Goal: Task Accomplishment & Management: Complete application form

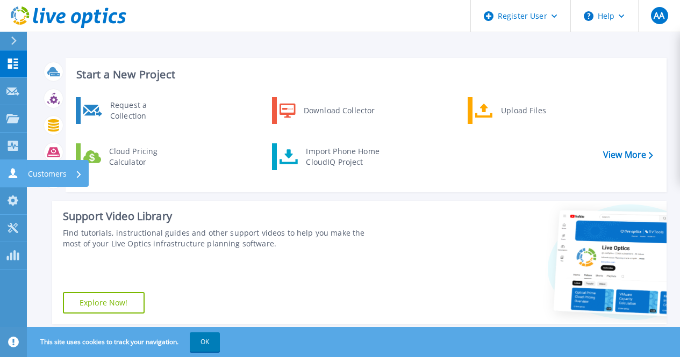
click at [32, 171] on p "Customers" at bounding box center [47, 174] width 39 height 28
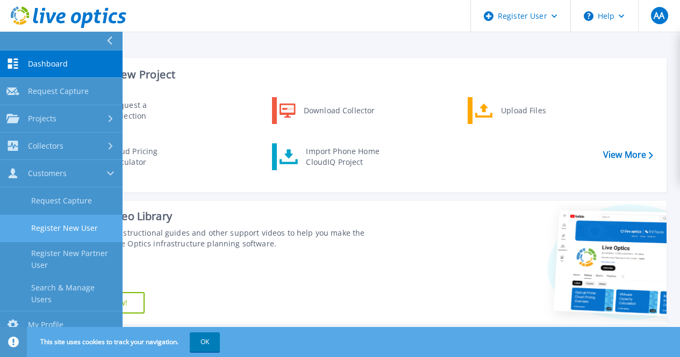
scroll to position [35, 0]
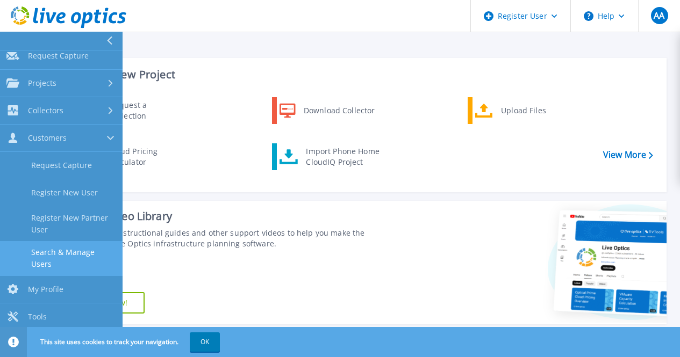
click at [74, 256] on link "Search & Manage Users" at bounding box center [61, 258] width 122 height 34
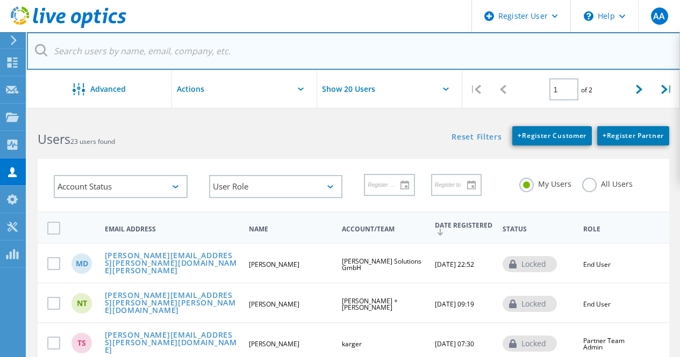
click at [289, 53] on input "text" at bounding box center [353, 51] width 653 height 38
paste input "[PERSON_NAME][EMAIL_ADDRESS][PERSON_NAME][PERSON_NAME][DOMAIN_NAME]"
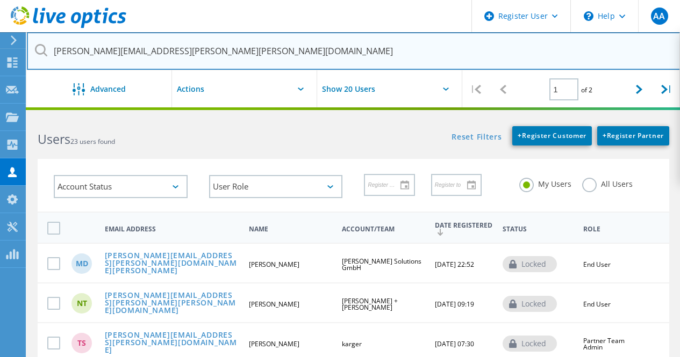
type input "[PERSON_NAME][EMAIL_ADDRESS][PERSON_NAME][PERSON_NAME][DOMAIN_NAME]"
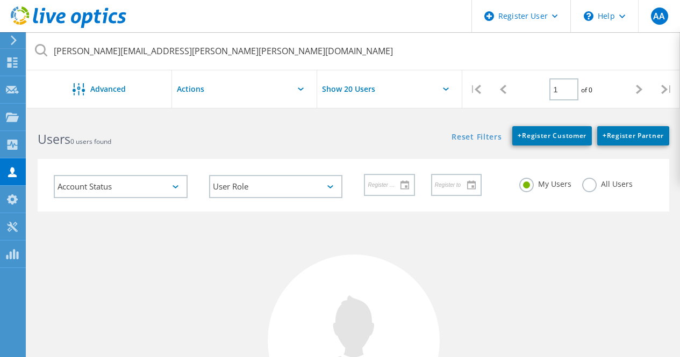
click at [585, 185] on label "All Users" at bounding box center [607, 183] width 50 height 10
click at [0, 0] on input "All Users" at bounding box center [0, 0] width 0 height 0
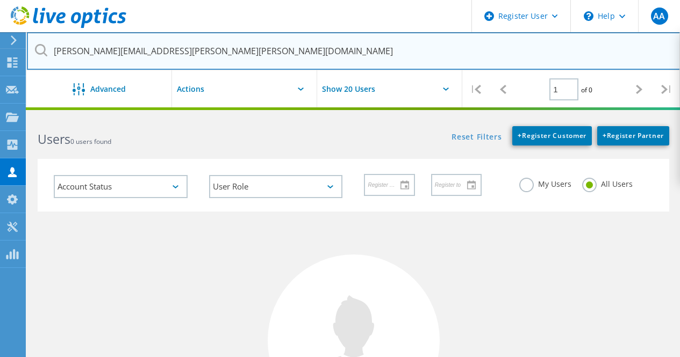
click at [447, 52] on input "[PERSON_NAME][EMAIL_ADDRESS][PERSON_NAME][PERSON_NAME][DOMAIN_NAME]" at bounding box center [353, 51] width 653 height 38
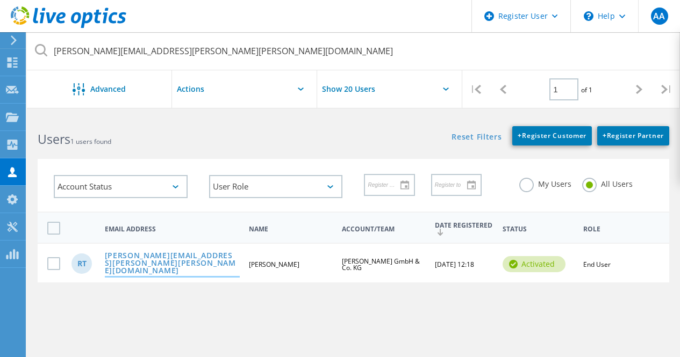
click at [182, 263] on link "[PERSON_NAME][EMAIL_ADDRESS][PERSON_NAME][PERSON_NAME][DOMAIN_NAME]" at bounding box center [172, 264] width 135 height 24
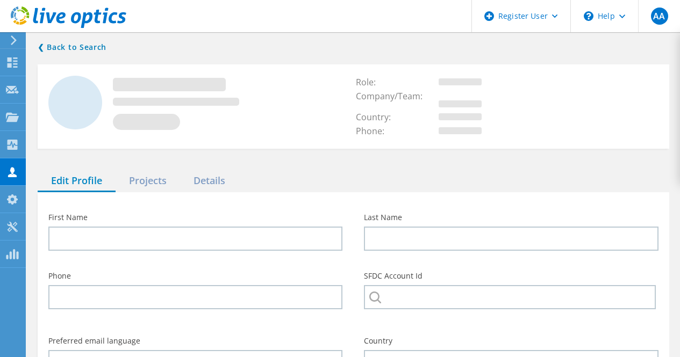
type input "[PERSON_NAME]"
type input "[PERSON_NAME] GmbH & Co. KG"
type input "English"
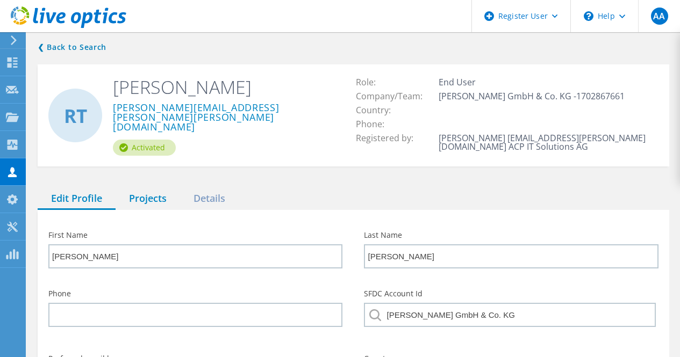
click at [161, 194] on div "Projects" at bounding box center [148, 199] width 64 height 22
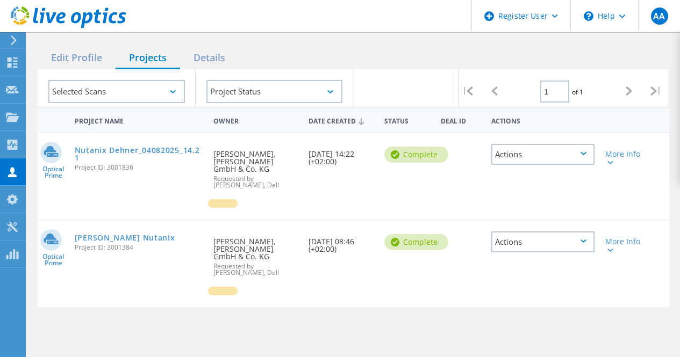
scroll to position [140, 0]
click at [165, 149] on link "Nutanix Dehner_04082025_14.21" at bounding box center [139, 154] width 128 height 15
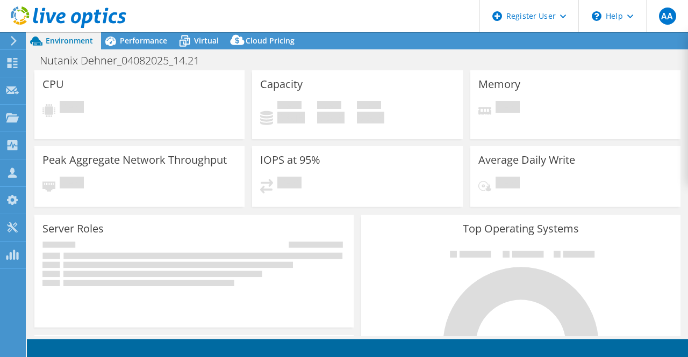
select select "EUFrankfurt"
select select "EUR"
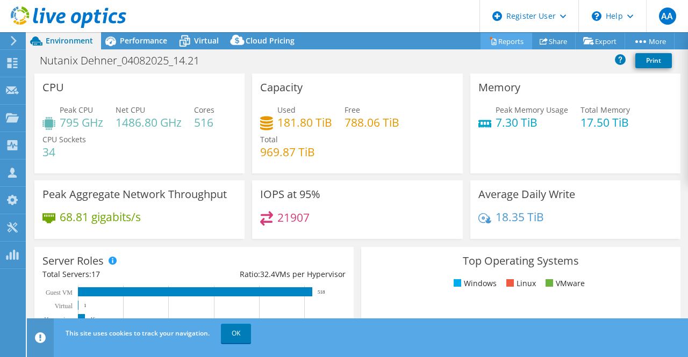
click at [500, 42] on link "Reports" at bounding box center [506, 41] width 52 height 17
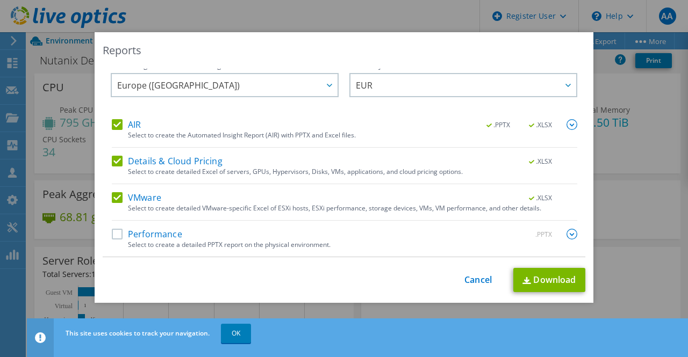
scroll to position [9, 0]
click at [138, 234] on label "Performance" at bounding box center [147, 234] width 70 height 11
click at [0, 0] on input "Performance" at bounding box center [0, 0] width 0 height 0
click at [569, 276] on link "Download" at bounding box center [549, 280] width 72 height 24
click at [481, 277] on link "Cancel" at bounding box center [477, 280] width 27 height 10
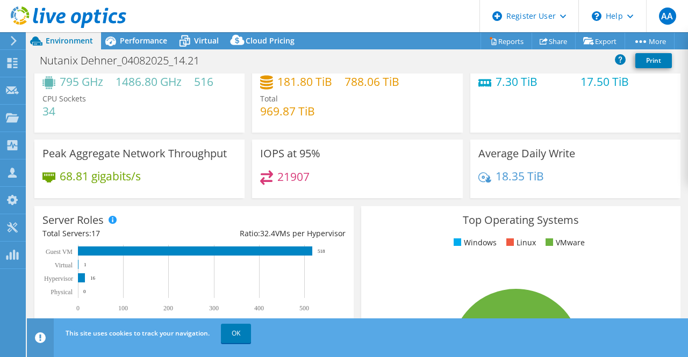
scroll to position [0, 0]
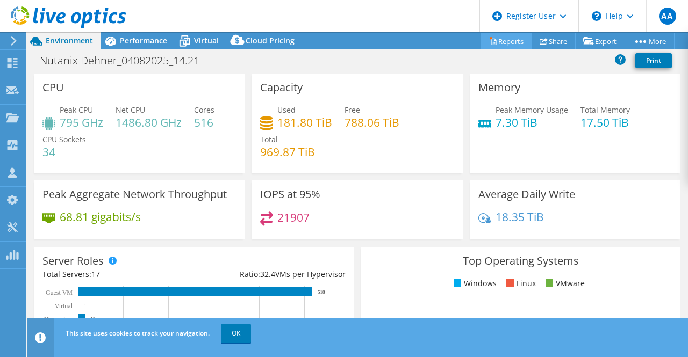
click at [497, 37] on link "Reports" at bounding box center [506, 41] width 52 height 17
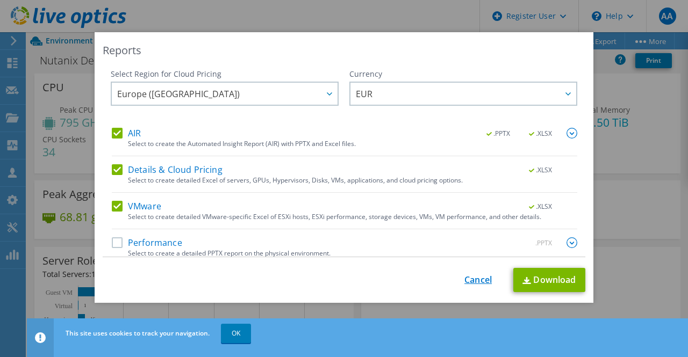
click at [464, 276] on link "Cancel" at bounding box center [477, 280] width 27 height 10
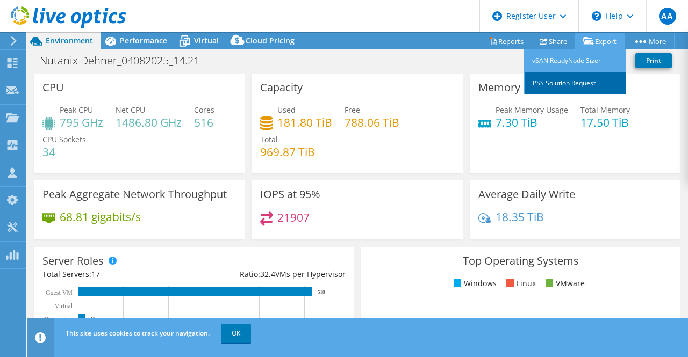
click at [572, 81] on link "PSS Solution Request" at bounding box center [575, 83] width 102 height 23
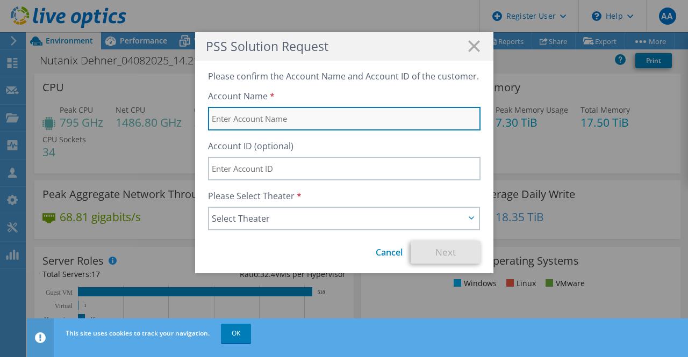
click at [334, 121] on input "text" at bounding box center [344, 119] width 272 height 24
type input "Dehner"
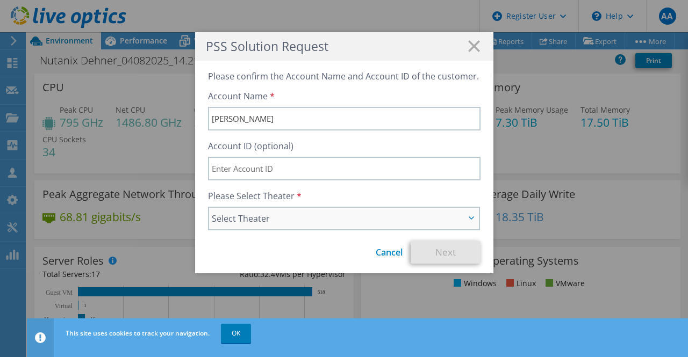
click at [302, 221] on span "Select Theater" at bounding box center [339, 218] width 254 height 13
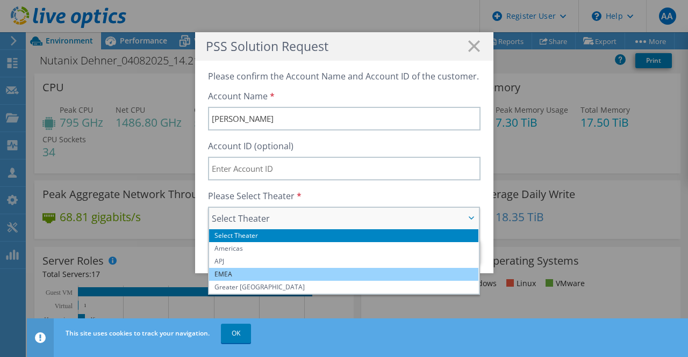
click at [266, 273] on li "EMEA" at bounding box center [344, 274] width 270 height 13
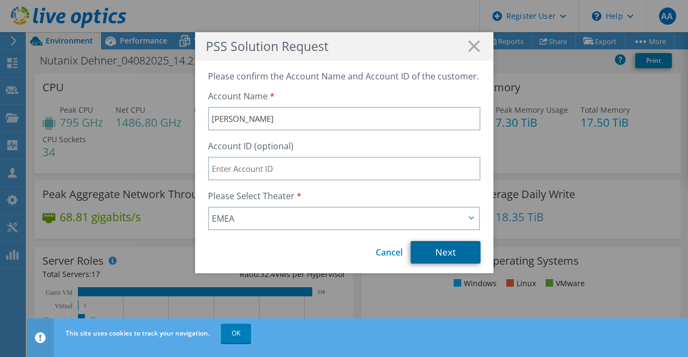
click at [435, 256] on link "Next" at bounding box center [445, 252] width 70 height 23
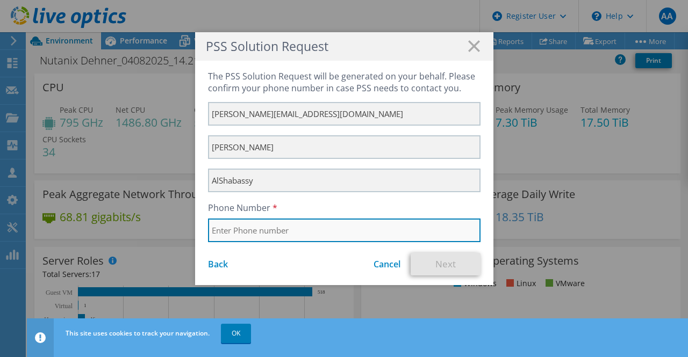
click at [338, 230] on input "text" at bounding box center [344, 231] width 272 height 24
click at [208, 235] on input "01111695212" at bounding box center [344, 231] width 272 height 24
type input "+201111695212"
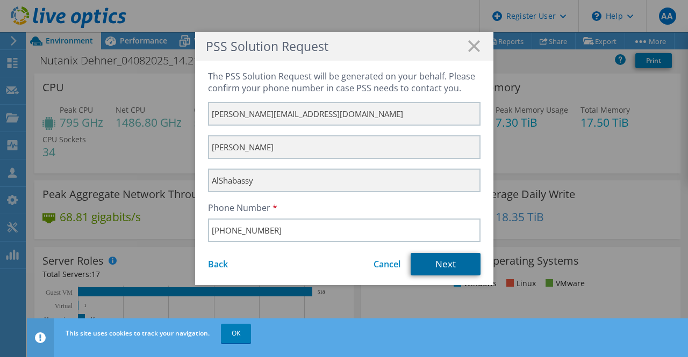
click at [439, 271] on link "Next" at bounding box center [445, 264] width 70 height 23
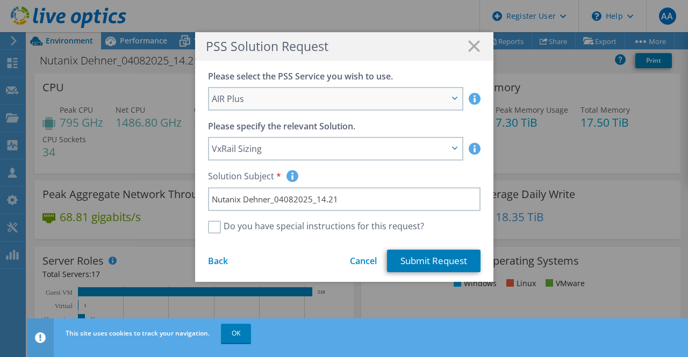
click at [369, 93] on span "AIR Plus" at bounding box center [330, 98] width 236 height 13
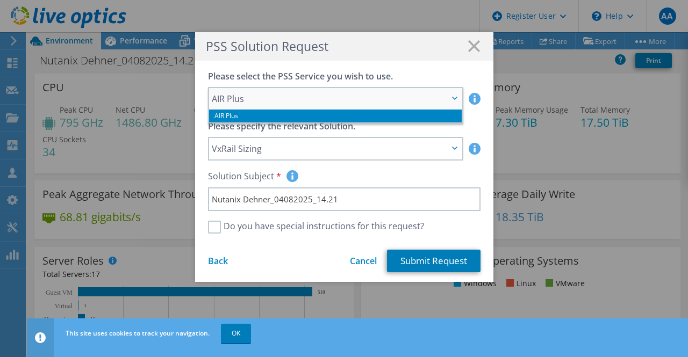
click at [369, 93] on span "AIR Plus" at bounding box center [330, 98] width 236 height 13
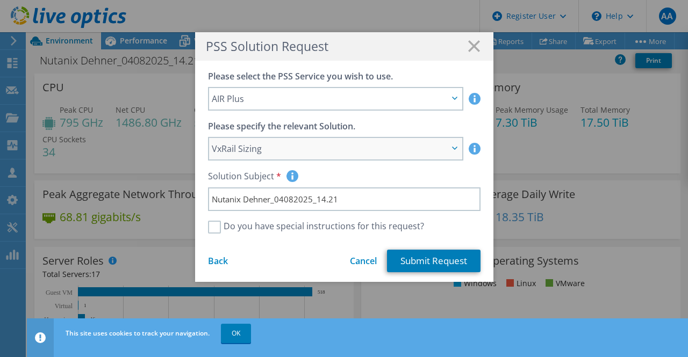
click at [322, 147] on span "VxRail Sizing" at bounding box center [330, 148] width 236 height 13
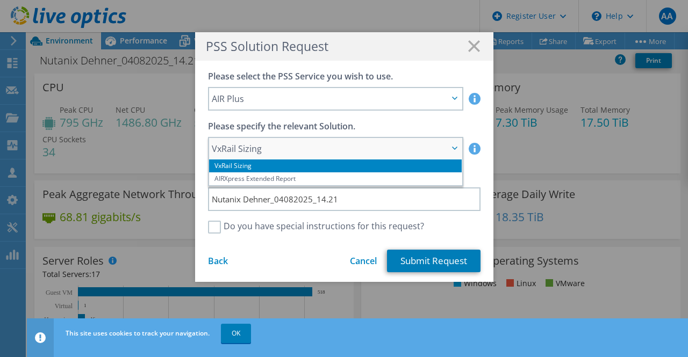
click at [322, 147] on span "VxRail Sizing" at bounding box center [330, 148] width 236 height 13
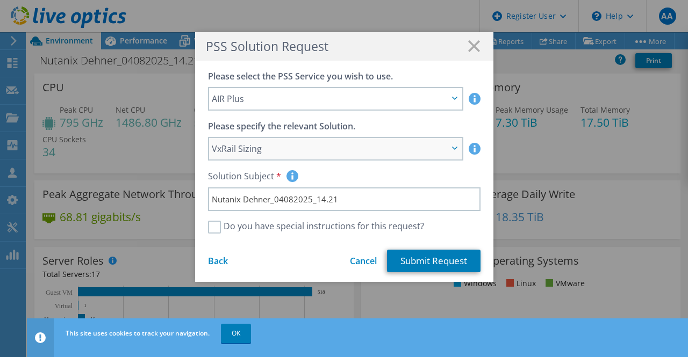
click at [322, 147] on span "VxRail Sizing" at bounding box center [330, 148] width 236 height 13
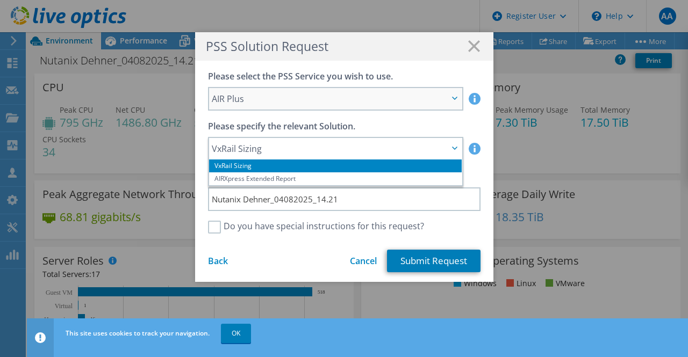
click at [430, 96] on span "AIR Plus" at bounding box center [330, 98] width 236 height 13
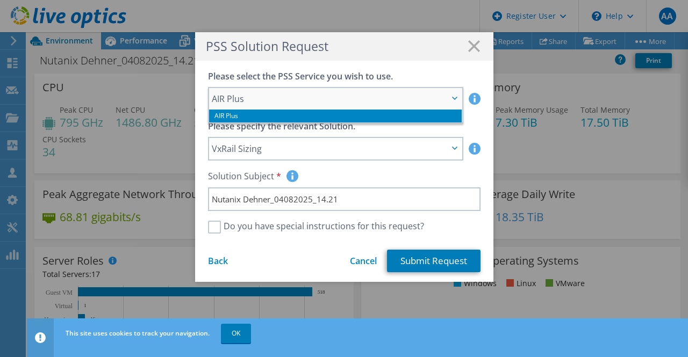
click at [430, 96] on span "AIR Plus" at bounding box center [330, 98] width 236 height 13
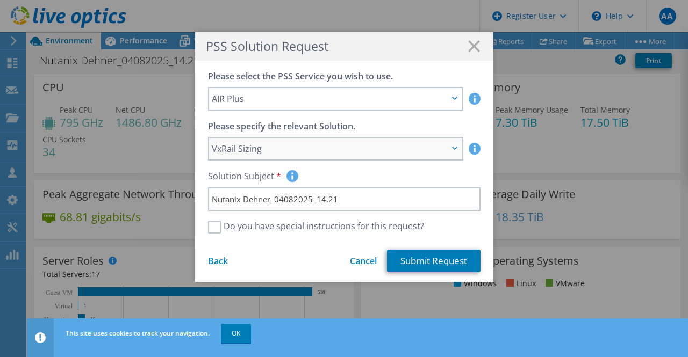
click at [451, 143] on span "VxRail Sizing" at bounding box center [335, 148] width 252 height 21
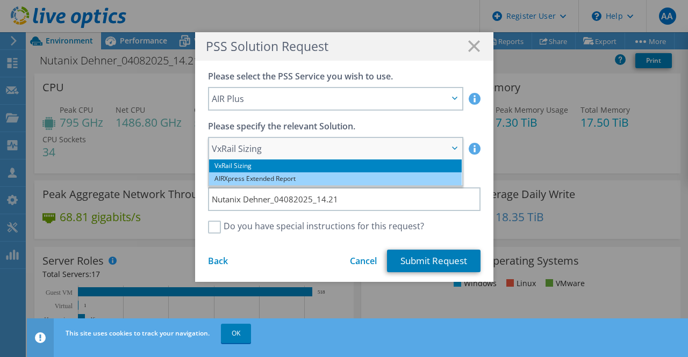
click at [395, 174] on li "AIRXpress Extended Report" at bounding box center [335, 178] width 252 height 13
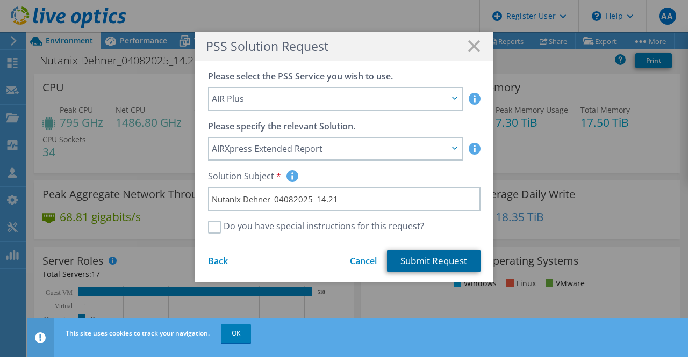
click at [450, 262] on link "Submit Request" at bounding box center [433, 261] width 93 height 23
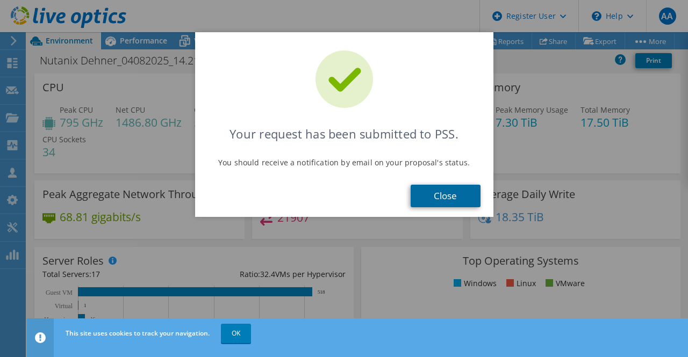
click at [438, 205] on link "Close" at bounding box center [445, 196] width 70 height 23
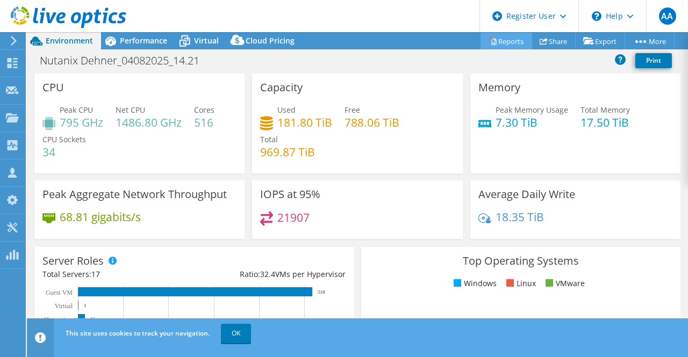
click at [501, 40] on link "Reports" at bounding box center [506, 41] width 52 height 17
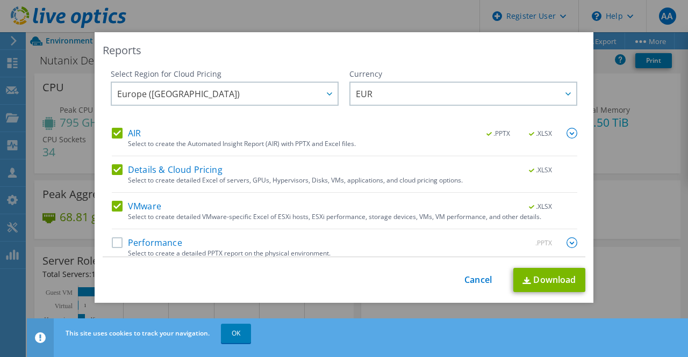
click at [566, 130] on img at bounding box center [571, 133] width 11 height 11
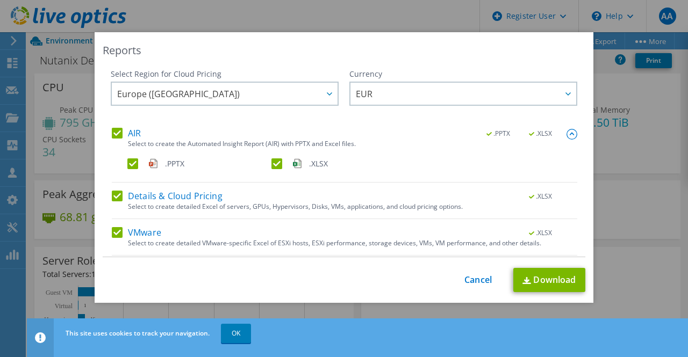
click at [566, 130] on img at bounding box center [571, 134] width 11 height 11
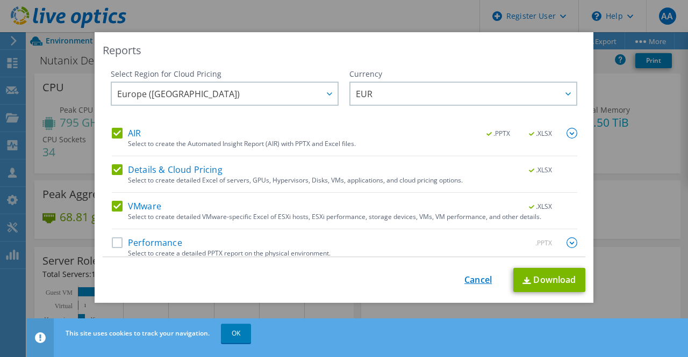
click at [477, 283] on link "Cancel" at bounding box center [477, 280] width 27 height 10
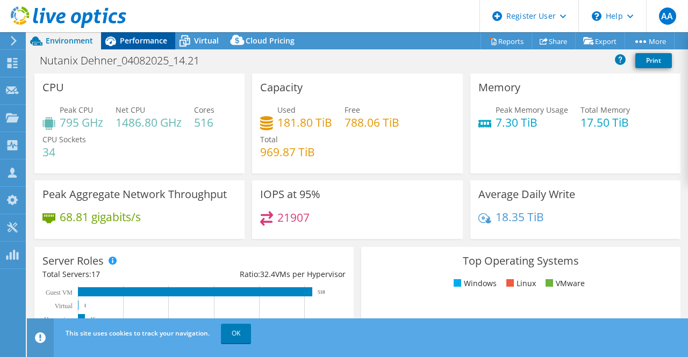
click at [140, 45] on span "Performance" at bounding box center [143, 40] width 47 height 10
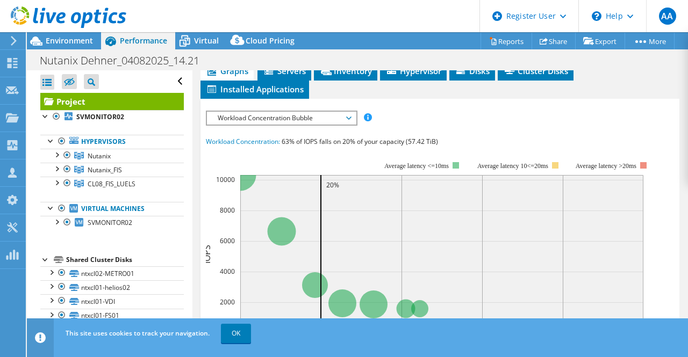
scroll to position [296, 0]
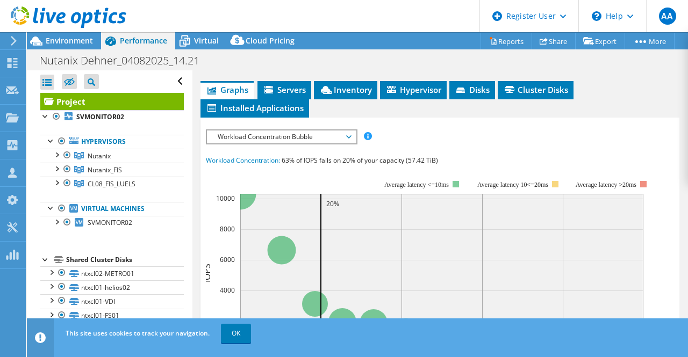
click at [349, 143] on span "Workload Concentration Bubble" at bounding box center [281, 137] width 138 height 13
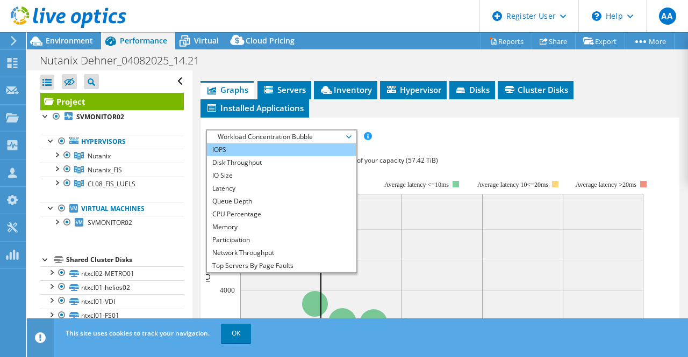
click at [261, 156] on li "IOPS" at bounding box center [281, 149] width 149 height 13
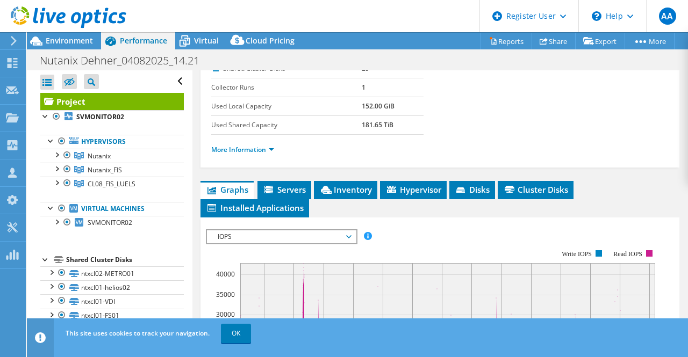
scroll to position [197, 0]
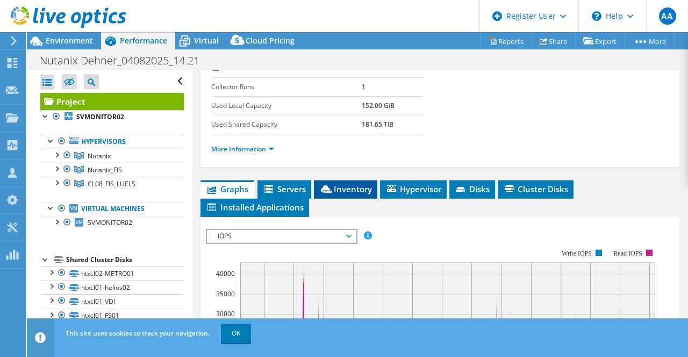
click at [351, 194] on span "Inventory" at bounding box center [345, 189] width 53 height 11
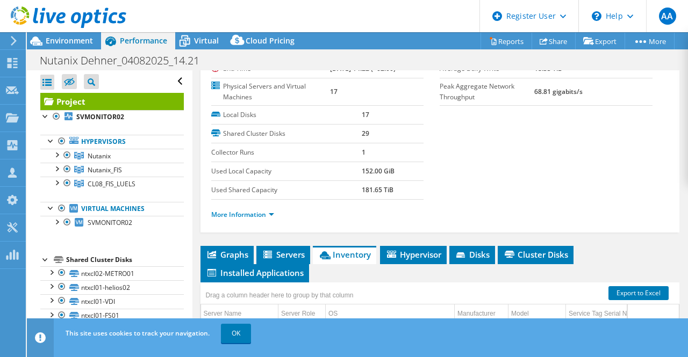
scroll to position [136, 0]
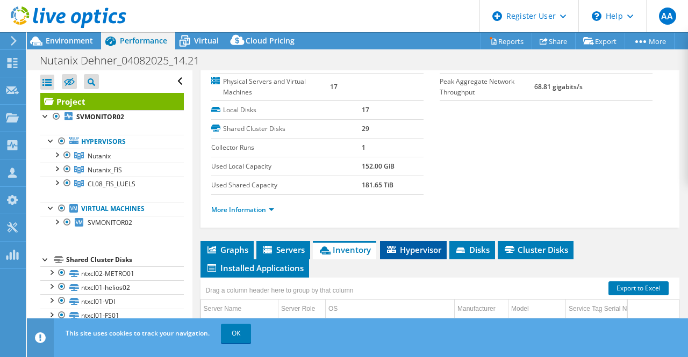
click at [418, 255] on span "Hypervisor" at bounding box center [413, 249] width 56 height 11
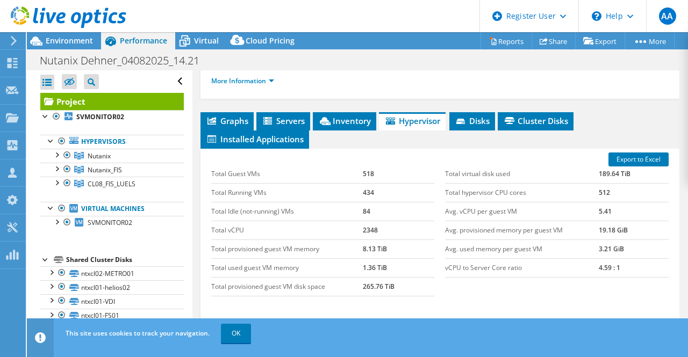
scroll to position [274, 0]
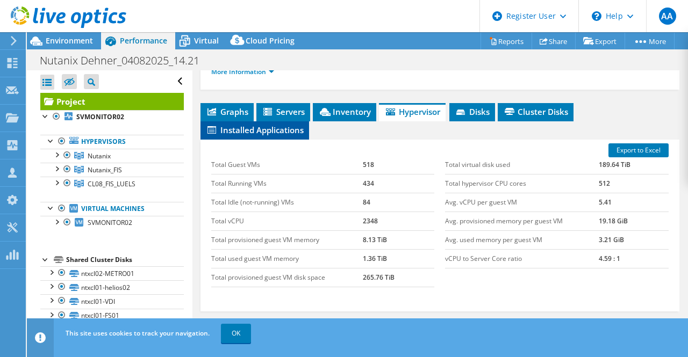
click at [286, 135] on span "Installed Applications" at bounding box center [255, 130] width 98 height 11
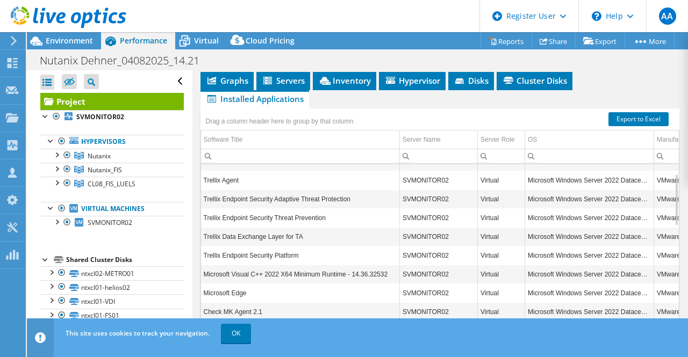
scroll to position [0, 0]
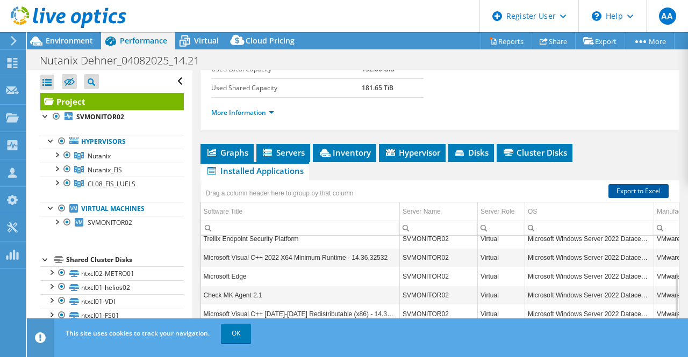
click at [638, 198] on link "Export to Excel" at bounding box center [638, 191] width 60 height 14
click at [514, 158] on span "Cluster Disks" at bounding box center [534, 152] width 65 height 11
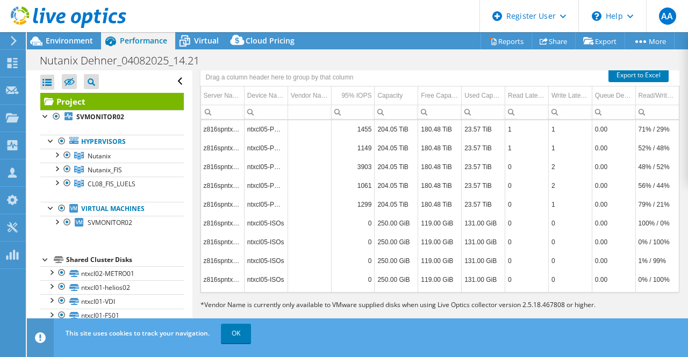
click at [432, 59] on div "Nutanix Dehner_04082025_14.21 Print" at bounding box center [357, 60] width 661 height 20
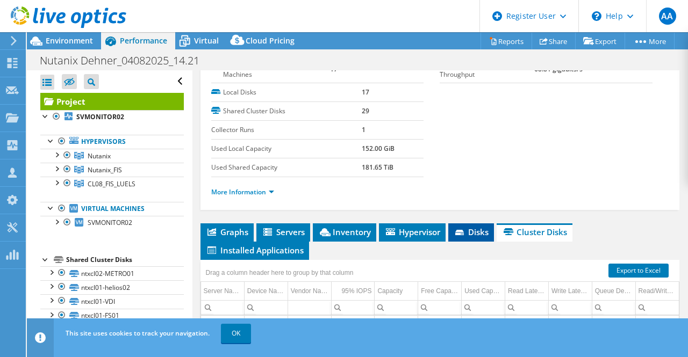
click at [469, 237] on span "Disks" at bounding box center [470, 232] width 35 height 11
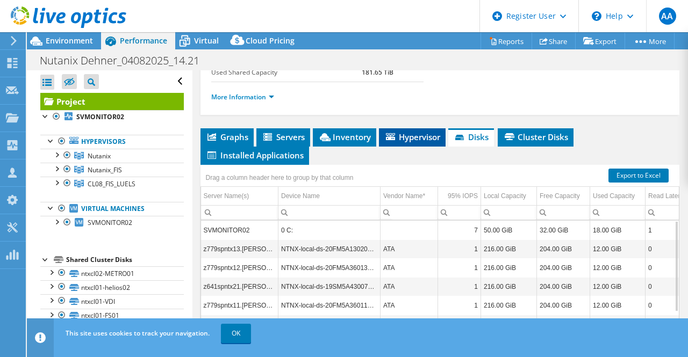
click at [415, 142] on span "Hypervisor" at bounding box center [412, 137] width 56 height 11
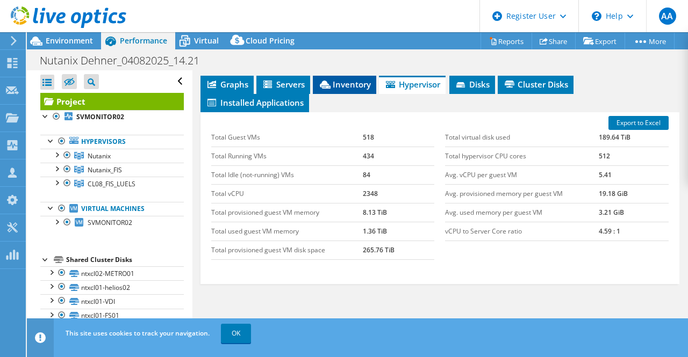
click at [342, 94] on li "Inventory" at bounding box center [344, 85] width 63 height 18
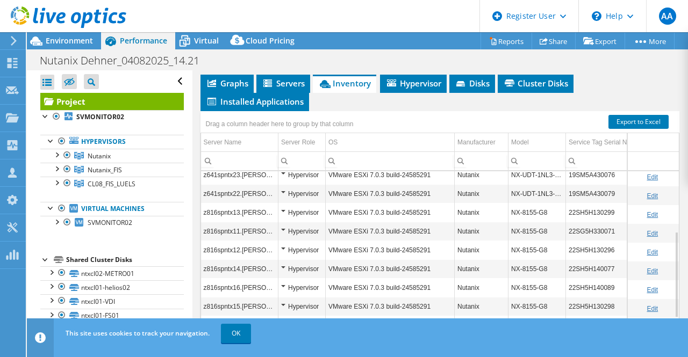
scroll to position [300, 0]
